Goal: Task Accomplishment & Management: Complete application form

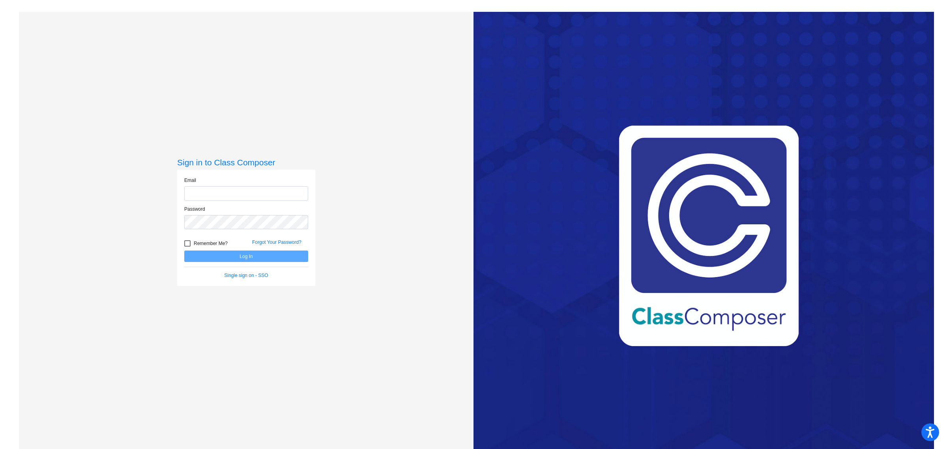
type input "[EMAIL_ADDRESS][DOMAIN_NAME]"
click at [235, 254] on button "Log In" at bounding box center [246, 255] width 124 height 11
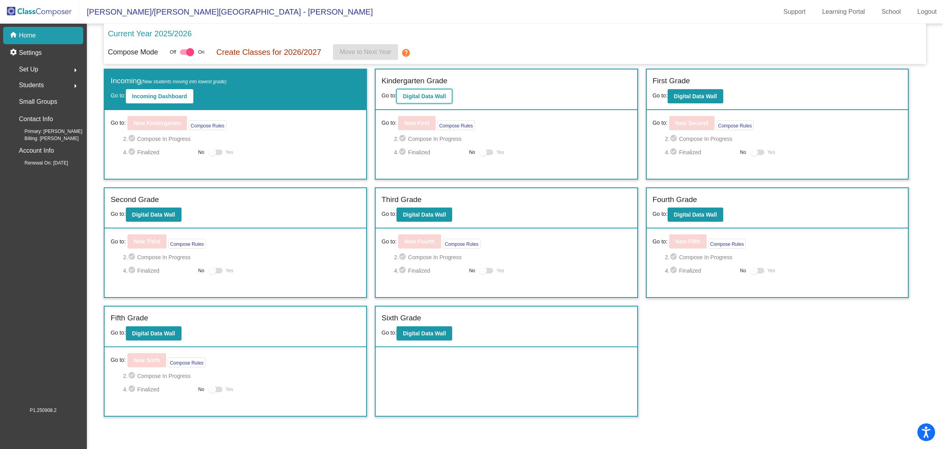
click at [424, 99] on button "Digital Data Wall" at bounding box center [424, 96] width 56 height 14
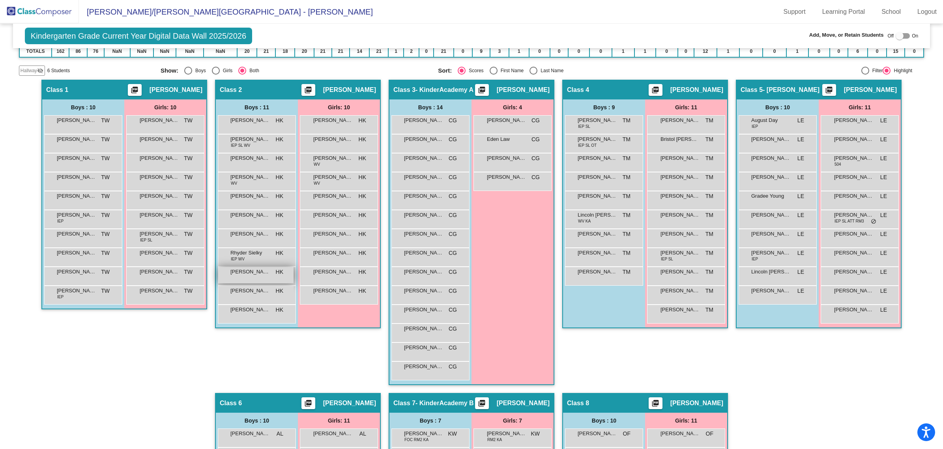
scroll to position [140, 0]
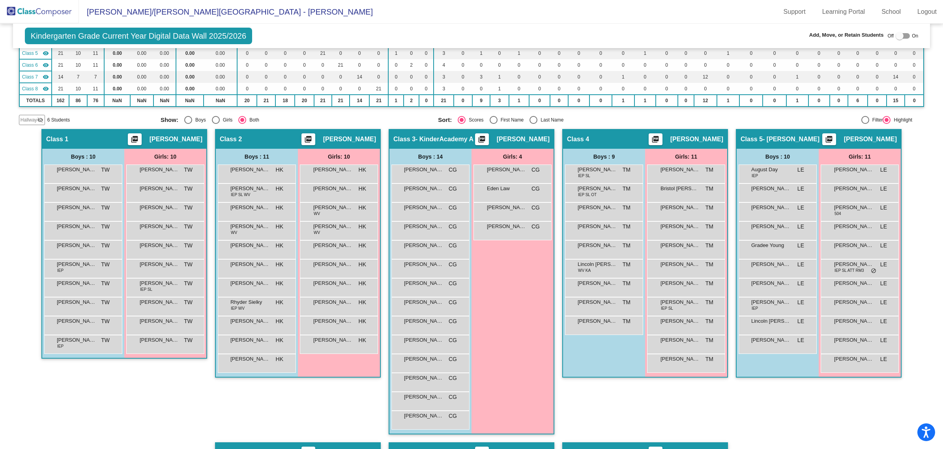
click at [628, 355] on div "Boys : 9 [PERSON_NAME] IEP SL TM lock do_not_disturb_alt [PERSON_NAME] IEP SL O…" at bounding box center [604, 263] width 82 height 228
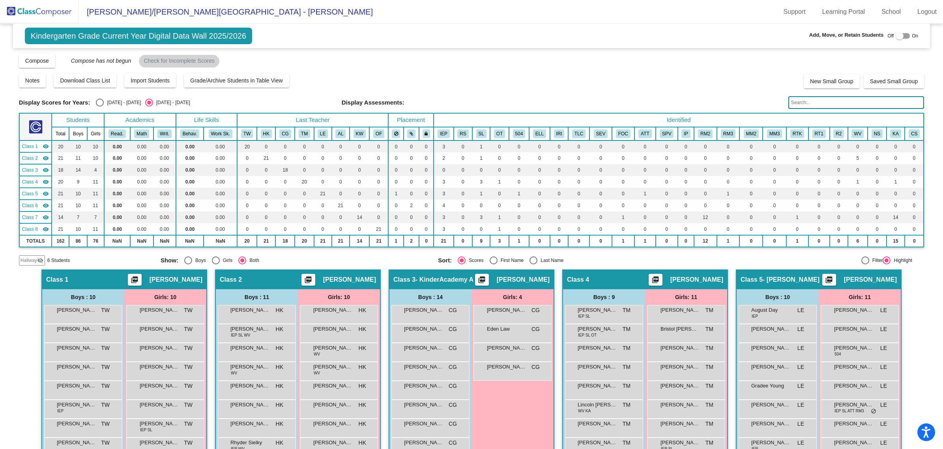
click at [895, 34] on div at bounding box center [899, 36] width 8 height 8
checkbox input "true"
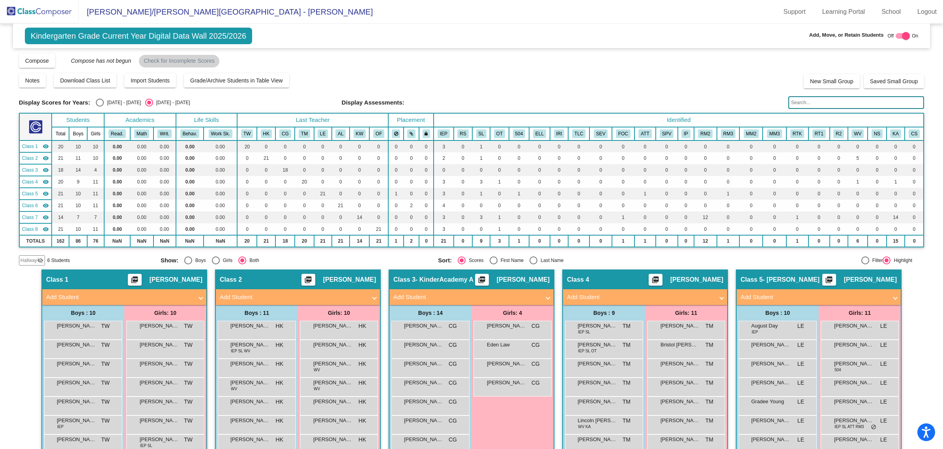
click at [614, 297] on mat-panel-title "Add Student" at bounding box center [640, 297] width 147 height 9
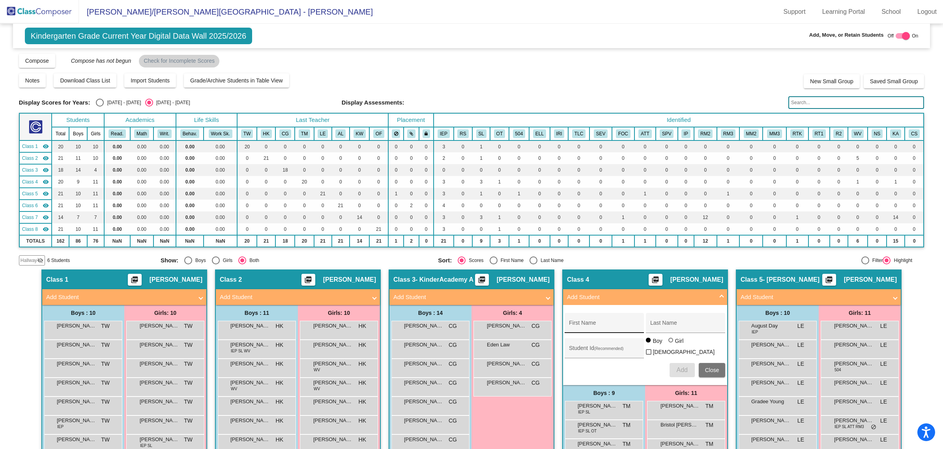
click at [609, 323] on input "First Name" at bounding box center [604, 326] width 71 height 6
type input "[DEMOGRAPHIC_DATA]"
type input "Lipyanic"
click at [680, 370] on span "Add" at bounding box center [681, 369] width 11 height 7
click at [717, 295] on span "Add Student" at bounding box center [643, 297] width 153 height 9
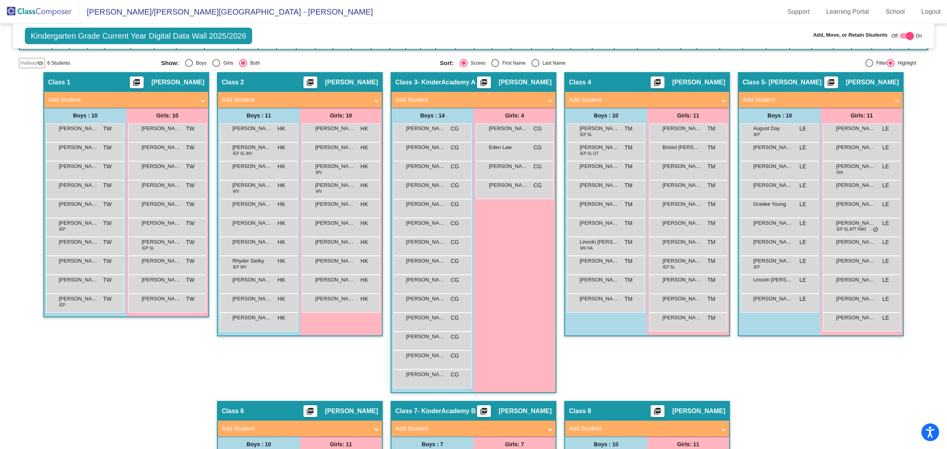
scroll to position [198, 0]
